Goal: Check status: Check status

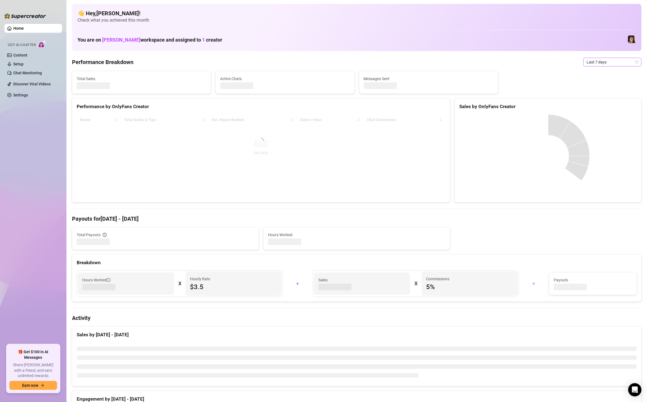
click at [595, 65] on span "Last 7 days" at bounding box center [613, 62] width 52 height 8
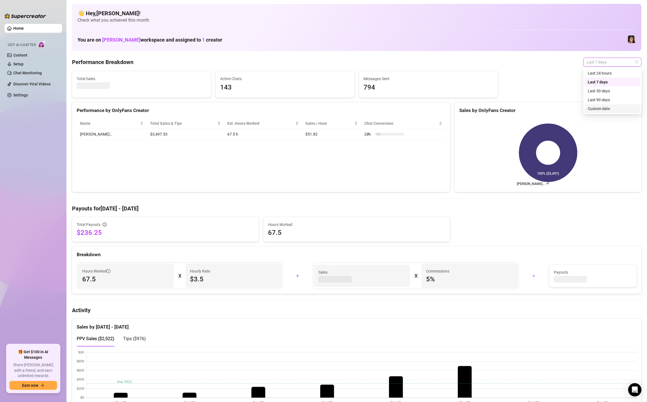
click at [598, 106] on div "Custom date" at bounding box center [612, 109] width 49 height 6
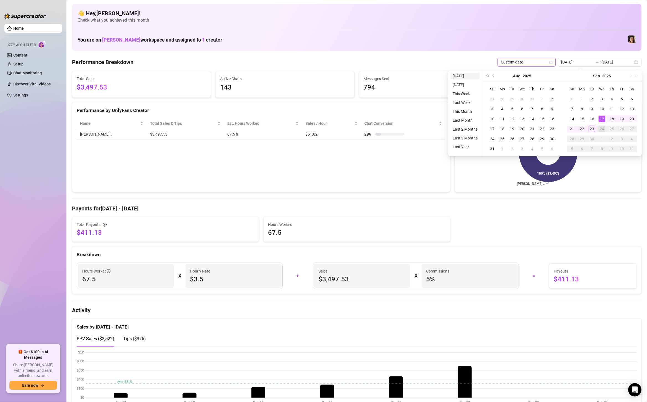
type input "[DATE]"
click at [471, 75] on li "[DATE]" at bounding box center [465, 76] width 29 height 7
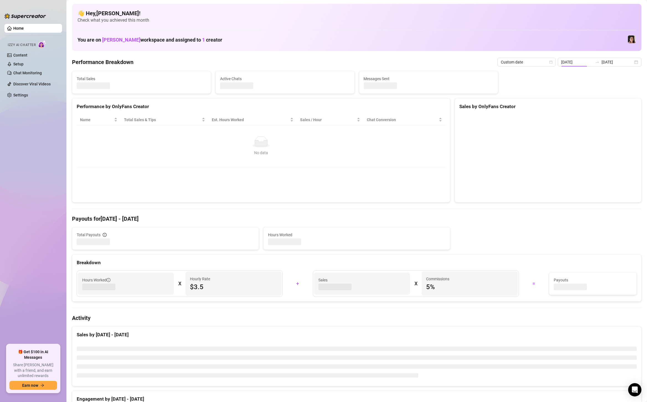
type input "[DATE]"
